Goal: Task Accomplishment & Management: Manage account settings

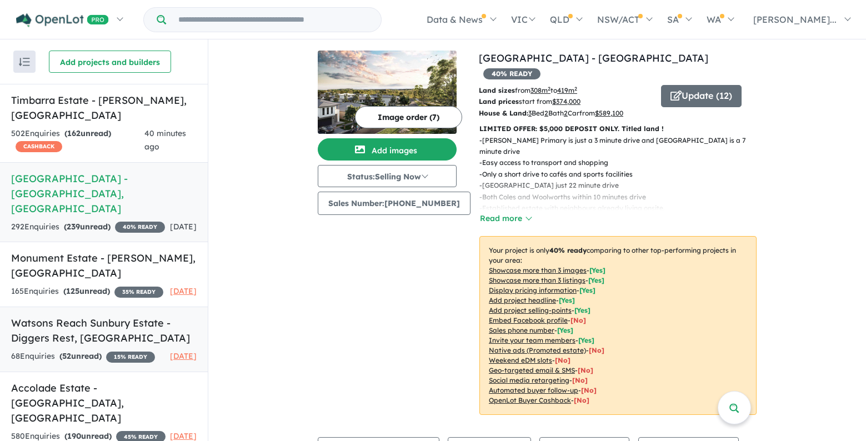
scroll to position [2, 0]
click at [106, 431] on strong "( 190 unread)" at bounding box center [87, 436] width 47 height 10
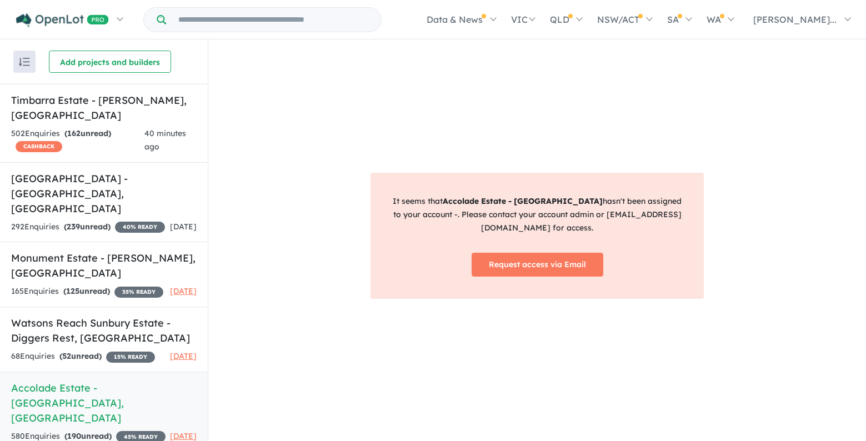
click at [274, 220] on div "It seems that Accolade Estate - Rockbank hasn't been assigned to your account -…" at bounding box center [537, 240] width 658 height 402
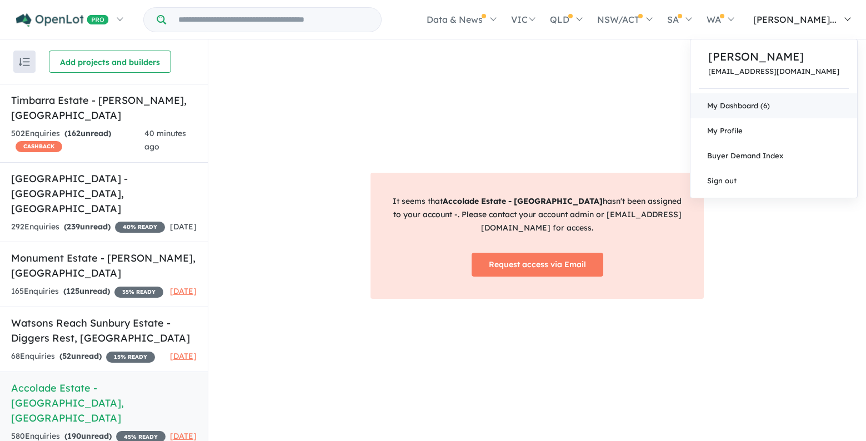
click at [801, 108] on link "My Dashboard (6)" at bounding box center [773, 105] width 167 height 25
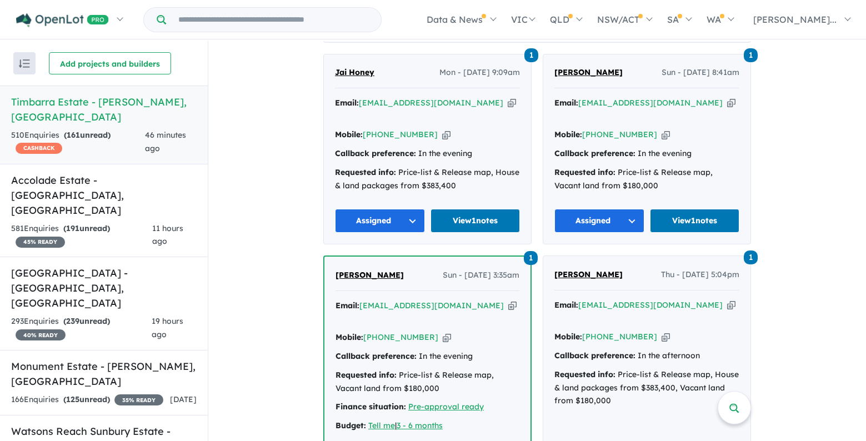
scroll to position [500, 0]
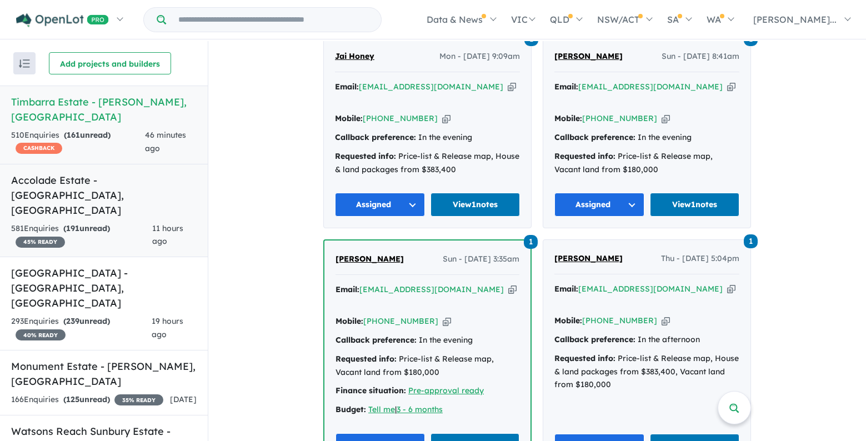
click at [120, 222] on div "581 Enquir ies ( 191 unread) 45 % READY" at bounding box center [81, 235] width 141 height 27
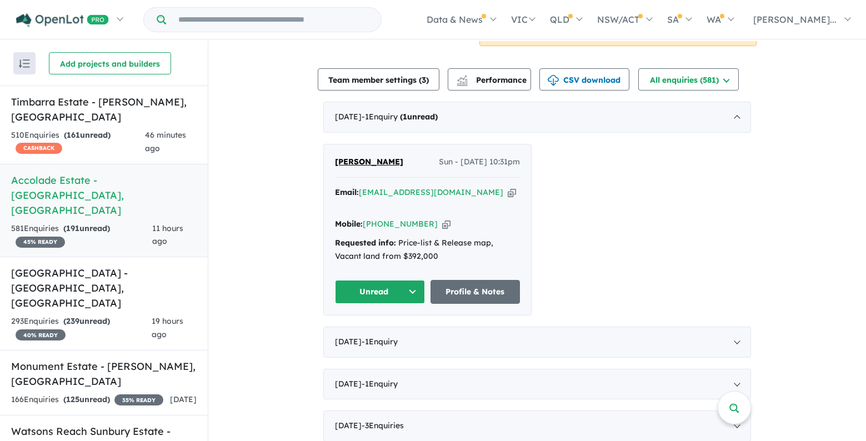
scroll to position [389, 0]
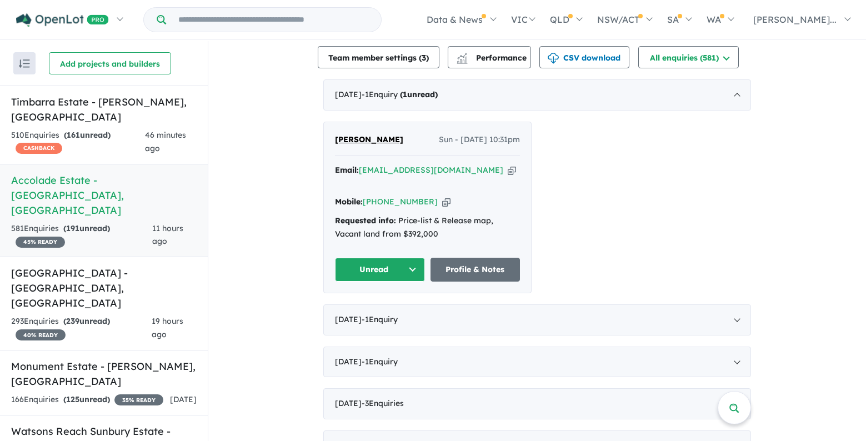
click at [442, 196] on icon "button" at bounding box center [446, 202] width 8 height 12
click at [508, 171] on icon "button" at bounding box center [512, 170] width 8 height 12
drag, startPoint x: 398, startPoint y: 141, endPoint x: 319, endPoint y: 140, distance: 78.3
copy span "[PERSON_NAME]"
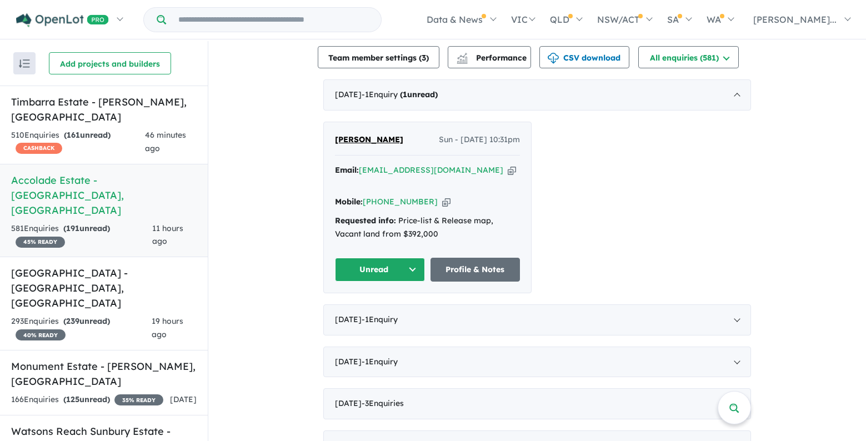
click at [718, 224] on div "[PERSON_NAME] Sun - [DATE] 10:31pm Email: [EMAIL_ADDRESS][DOMAIN_NAME] Copied! …" at bounding box center [537, 208] width 428 height 172
click at [384, 258] on button "Unread" at bounding box center [380, 270] width 90 height 24
click at [379, 311] on button "Assigned" at bounding box center [384, 322] width 97 height 26
